Goal: Check status: Check status

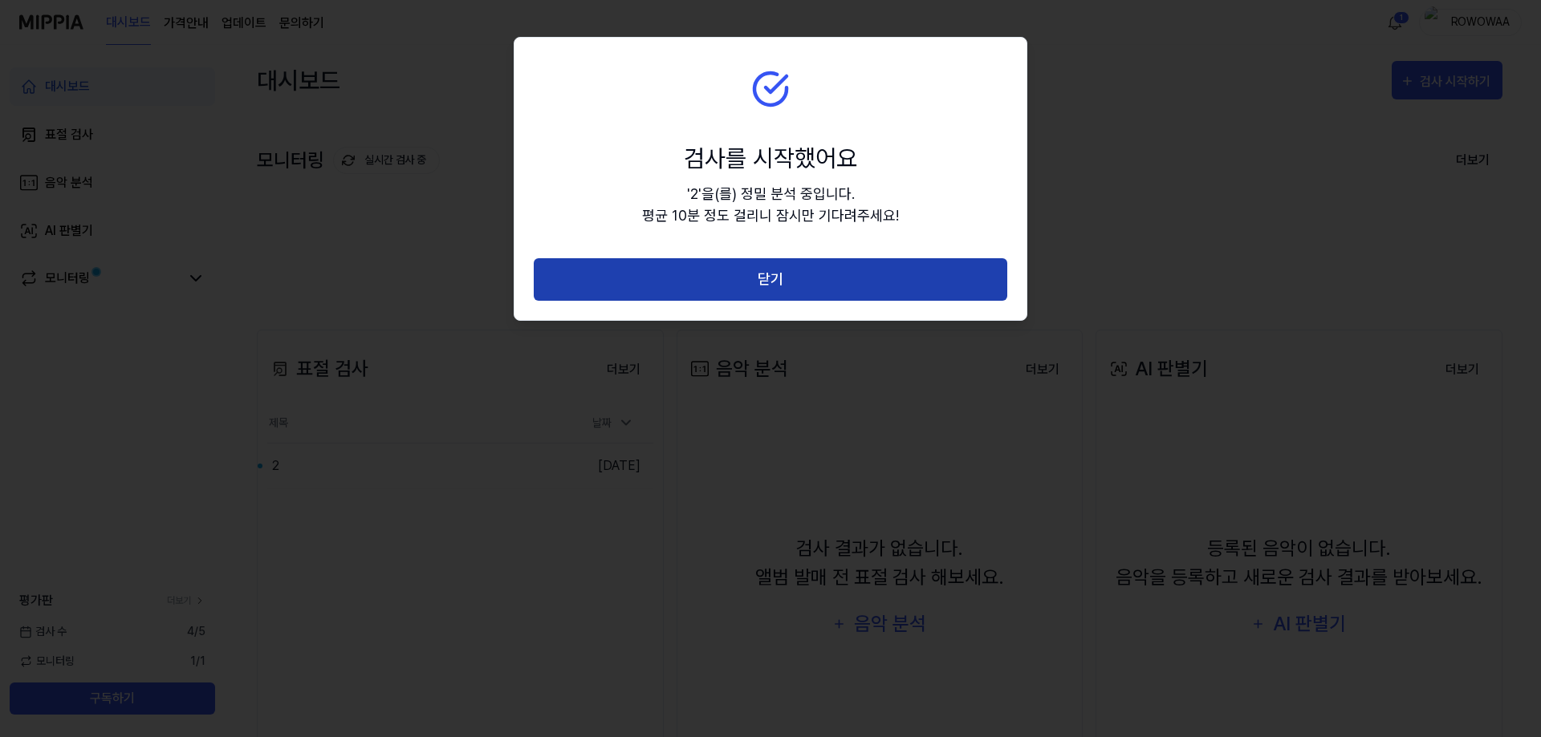
click at [748, 278] on button "닫기" at bounding box center [770, 279] width 473 height 43
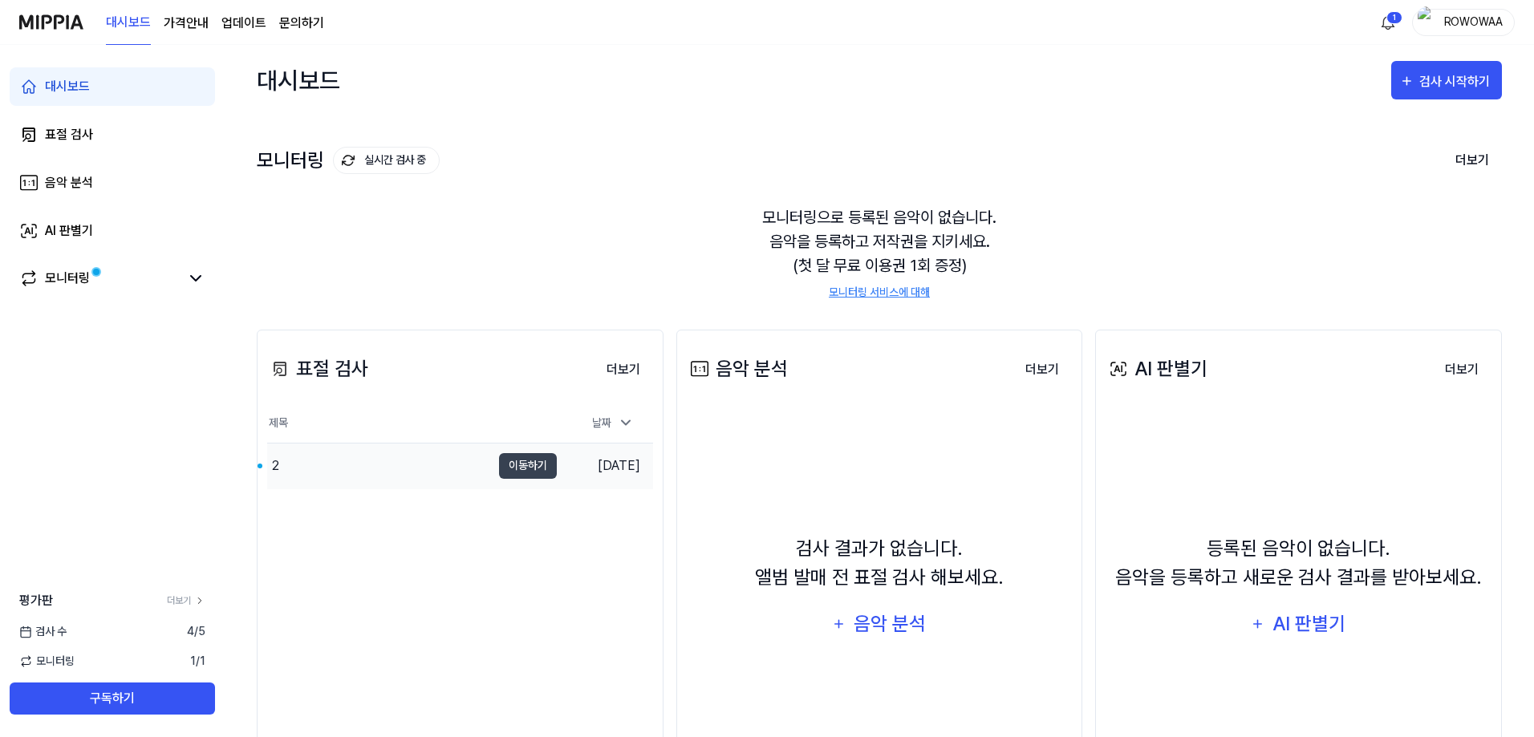
click at [461, 478] on div "2" at bounding box center [379, 466] width 224 height 45
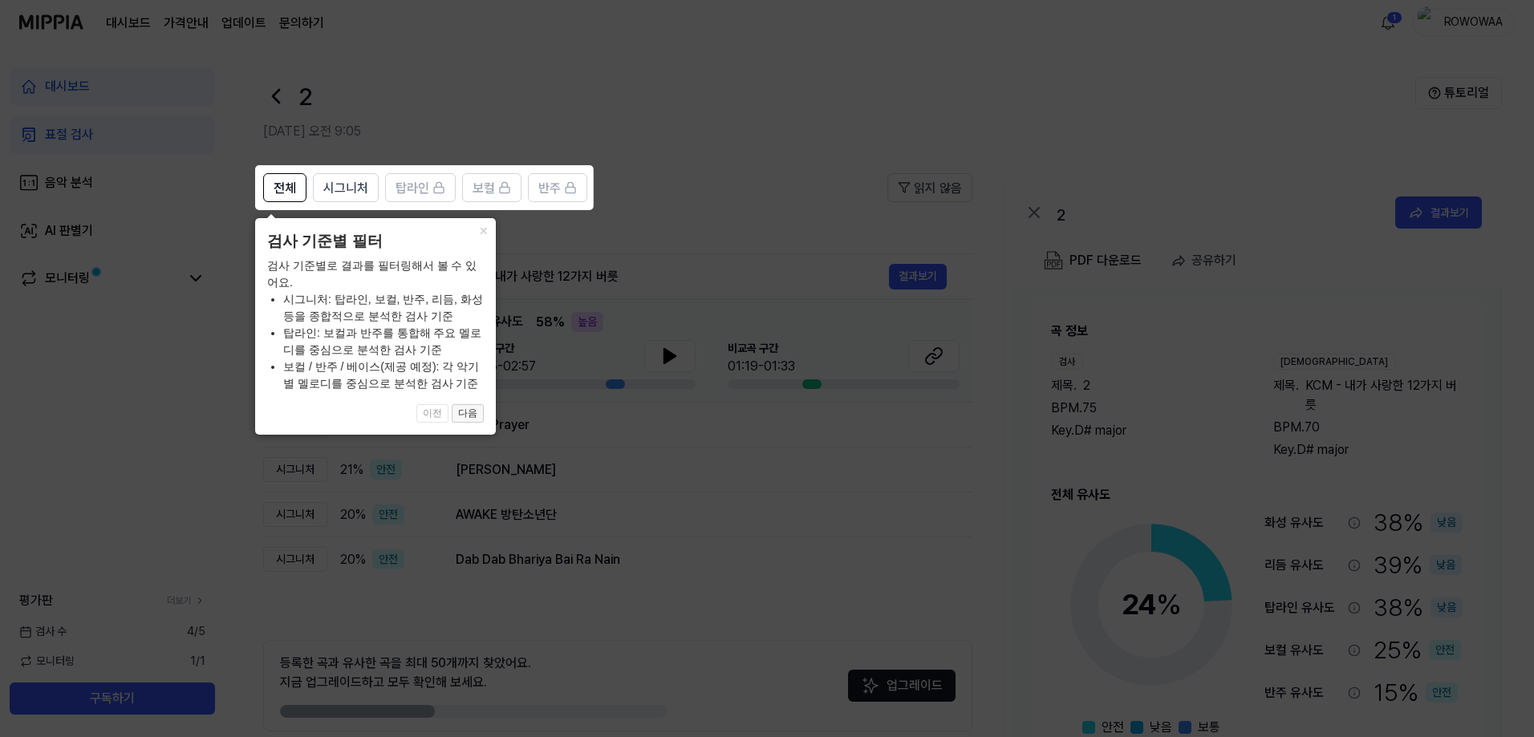
click at [469, 416] on button "다음" at bounding box center [468, 413] width 32 height 19
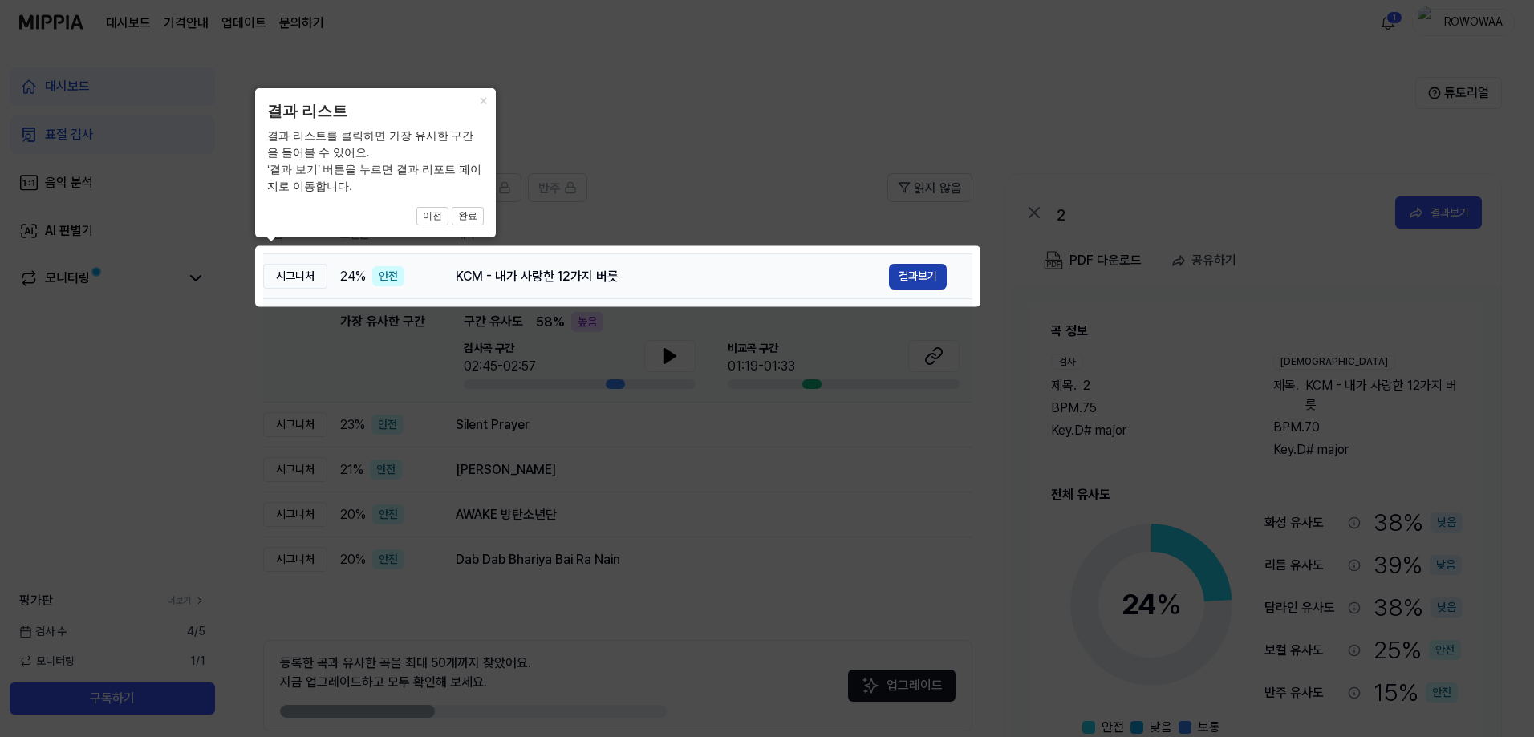
click at [924, 278] on button "결과보기" at bounding box center [918, 277] width 58 height 26
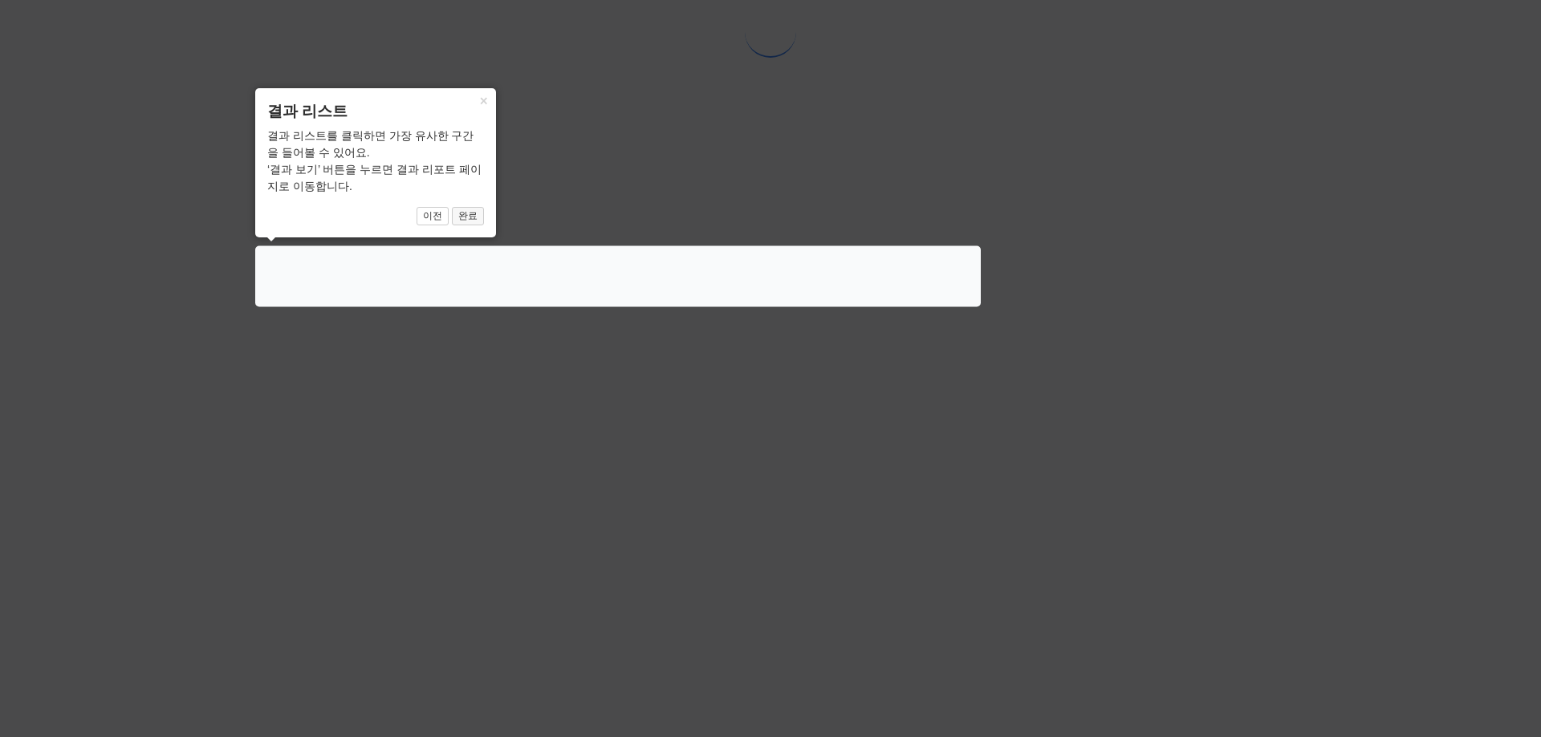
click at [469, 212] on button "완료" at bounding box center [468, 216] width 32 height 19
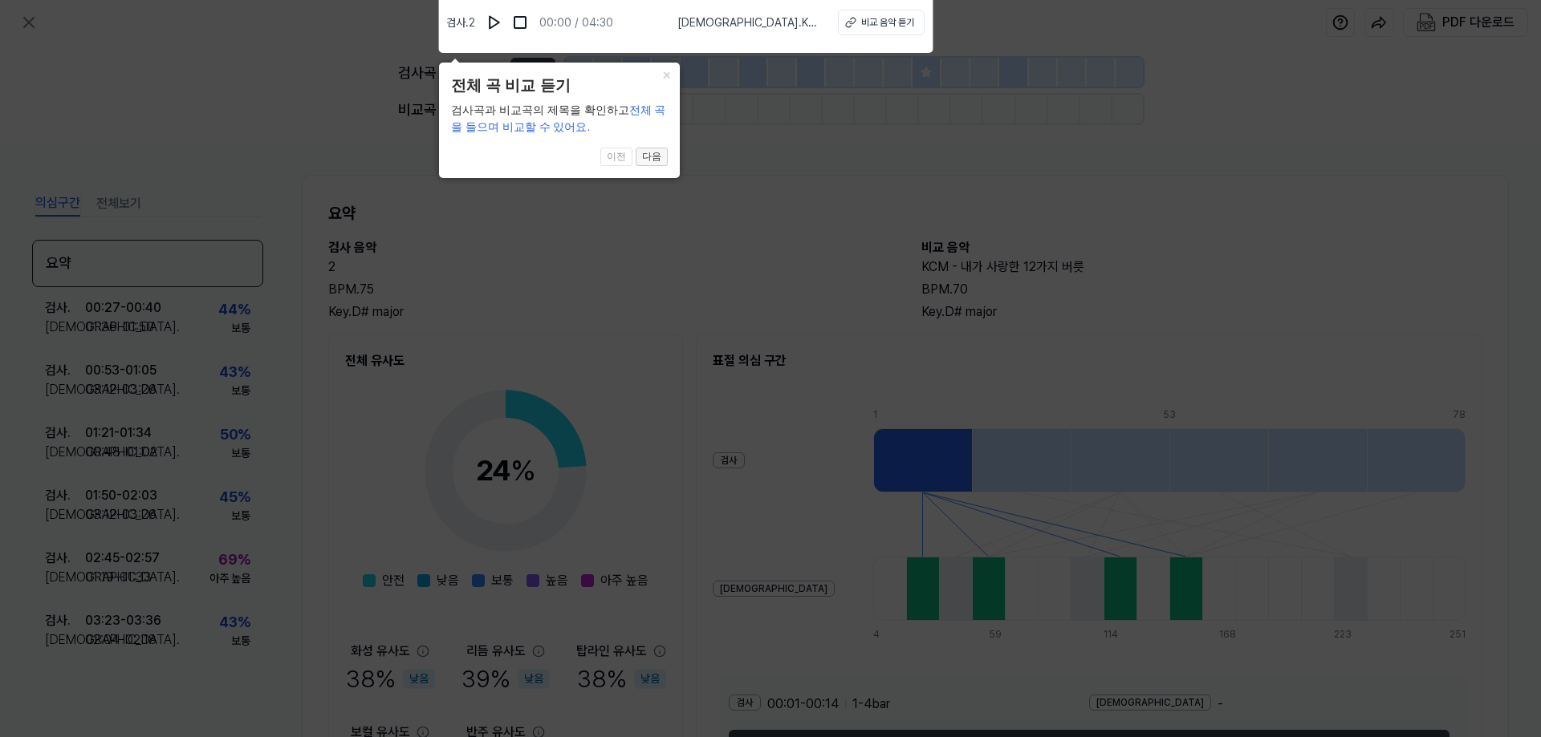
click at [655, 159] on button "다음" at bounding box center [651, 157] width 32 height 19
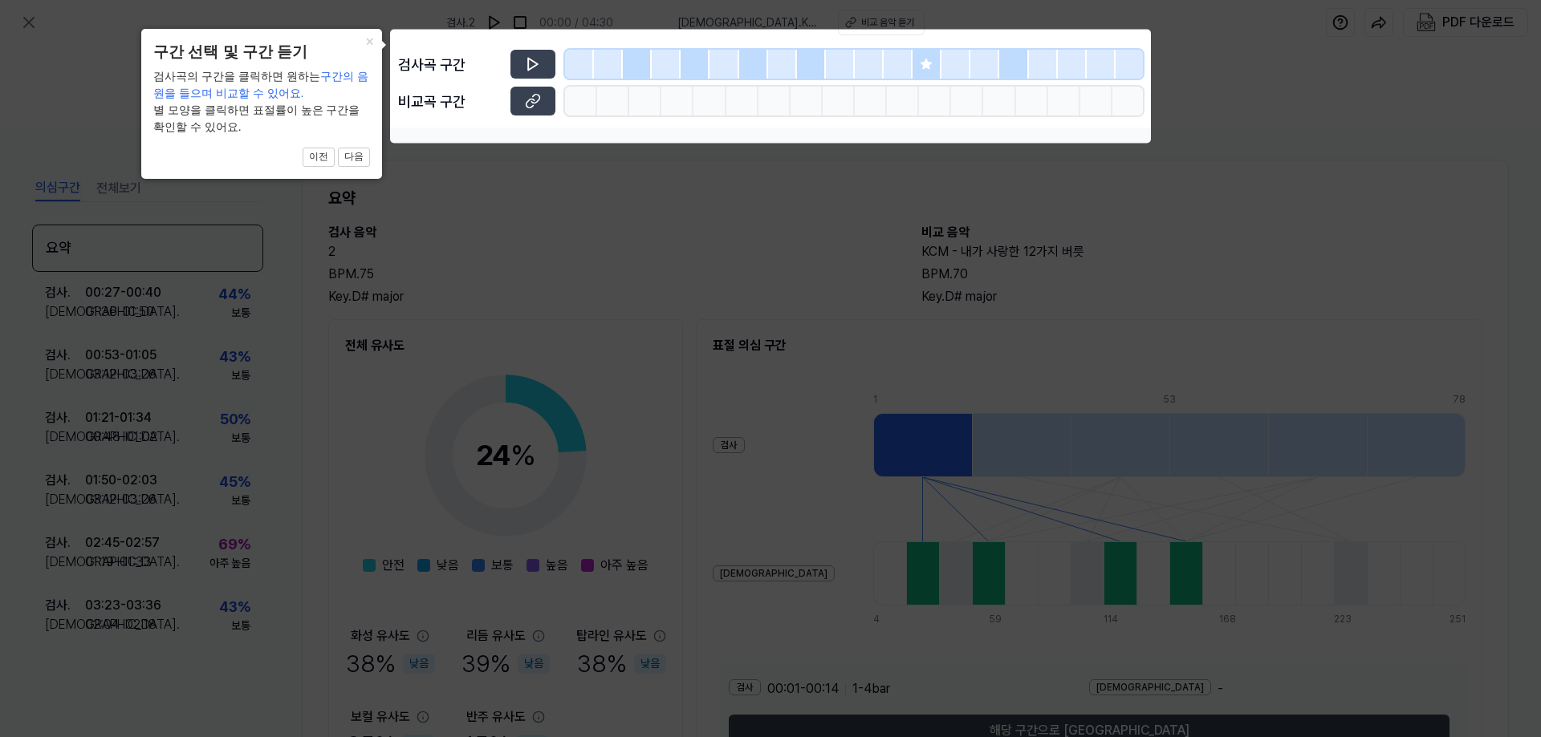
click at [586, 186] on icon at bounding box center [770, 368] width 1541 height 737
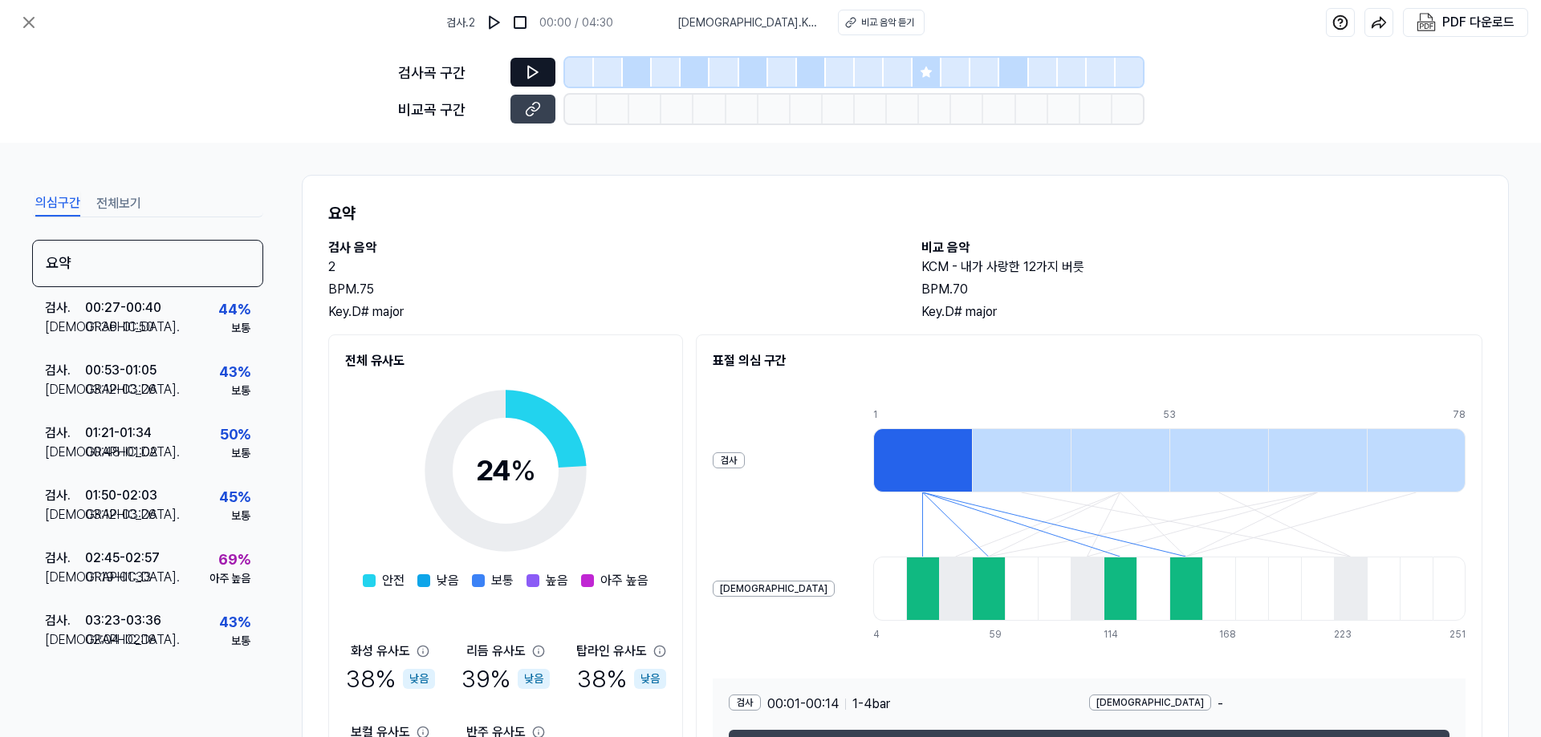
click at [534, 65] on icon at bounding box center [533, 72] width 16 height 16
click at [146, 260] on div "요약" at bounding box center [147, 263] width 231 height 47
click at [28, 24] on icon at bounding box center [29, 23] width 10 height 10
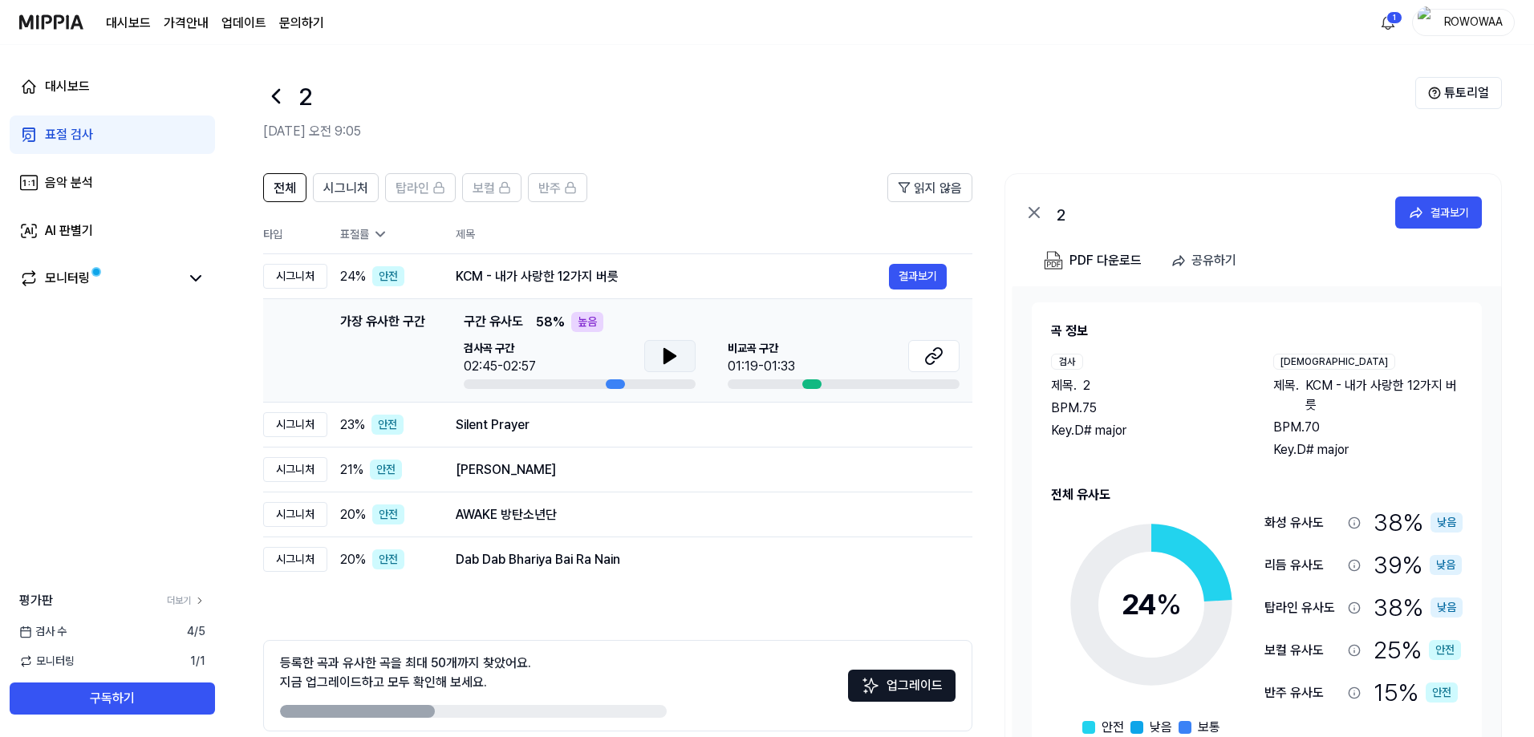
click at [666, 351] on icon at bounding box center [669, 356] width 11 height 14
click at [930, 356] on icon at bounding box center [933, 356] width 19 height 19
